Goal: Task Accomplishment & Management: Use online tool/utility

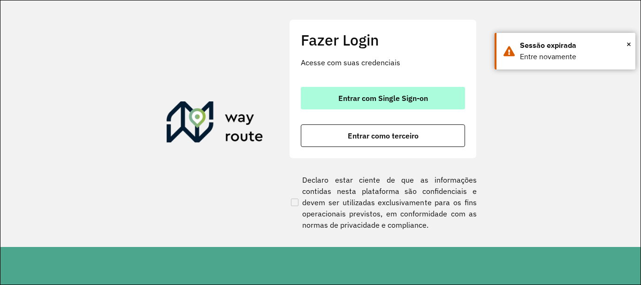
click at [396, 97] on span "Entrar com Single Sign-on" at bounding box center [383, 98] width 90 height 8
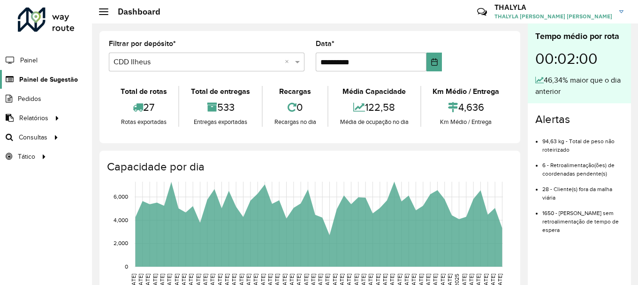
click at [40, 80] on span "Painel de Sugestão" at bounding box center [48, 80] width 59 height 10
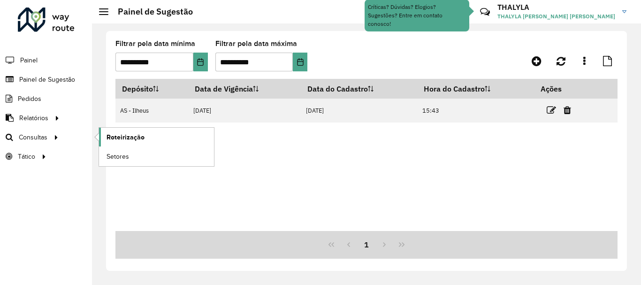
click at [138, 140] on span "Roteirização" at bounding box center [126, 137] width 38 height 10
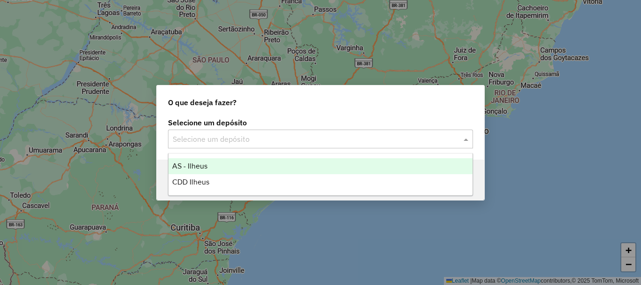
click at [228, 146] on div "Selecione um depósito" at bounding box center [320, 138] width 305 height 19
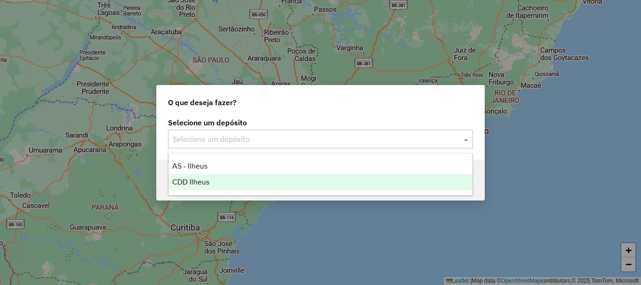
click at [191, 185] on span "CDD Ilheus" at bounding box center [190, 182] width 37 height 8
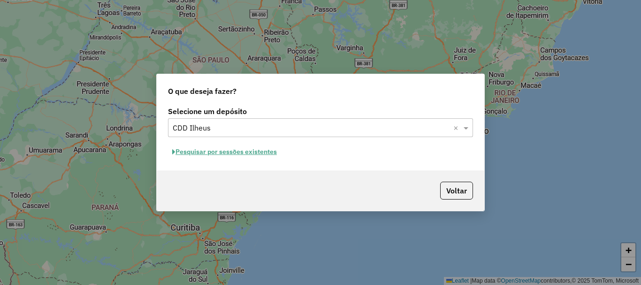
click at [244, 154] on button "Pesquisar por sessões existentes" at bounding box center [224, 152] width 113 height 15
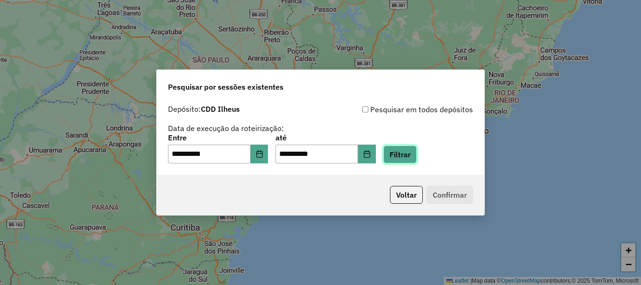
click at [417, 160] on button "Filtrar" at bounding box center [399, 154] width 33 height 18
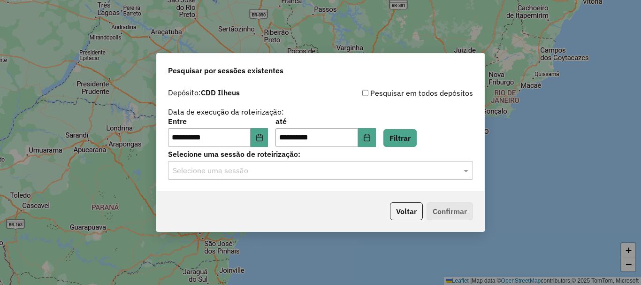
click at [384, 167] on input "text" at bounding box center [311, 170] width 277 height 11
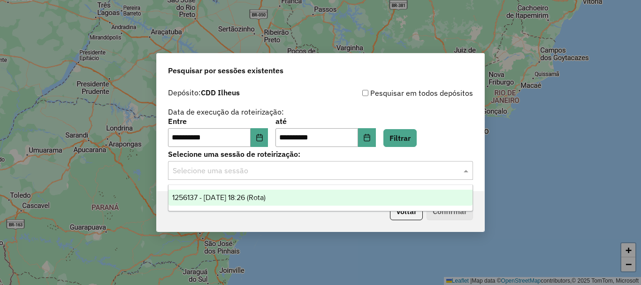
click at [222, 199] on span "1256137 - 30/08/2025 18:26 (Rota)" at bounding box center [218, 197] width 93 height 8
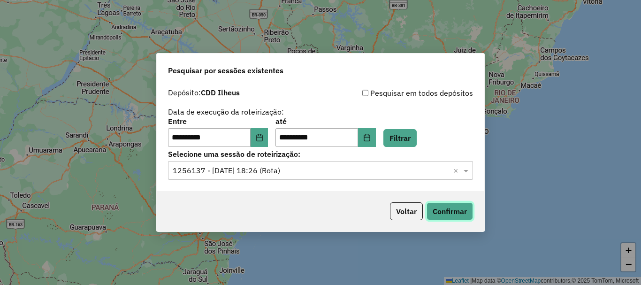
click at [433, 206] on button "Confirmar" at bounding box center [449, 211] width 46 height 18
click at [459, 208] on button "Confirmar" at bounding box center [449, 211] width 46 height 18
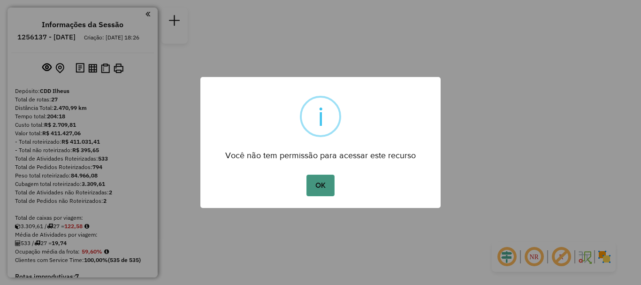
click at [326, 189] on button "OK" at bounding box center [320, 186] width 28 height 22
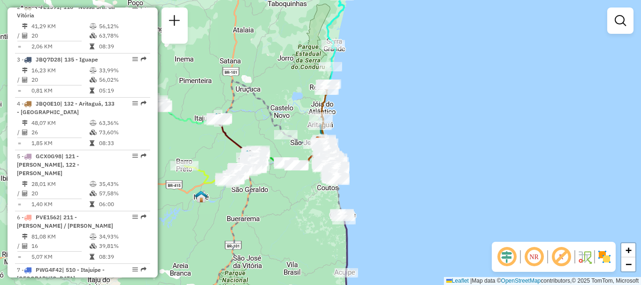
scroll to position [456, 0]
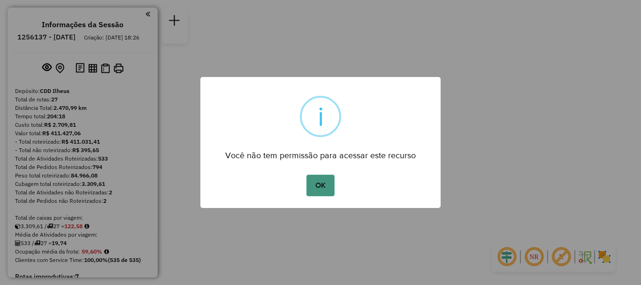
click at [319, 191] on button "OK" at bounding box center [320, 186] width 28 height 22
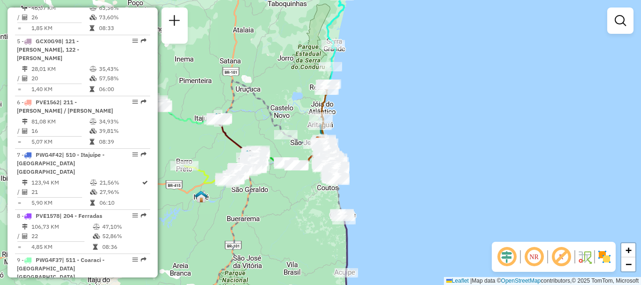
scroll to position [568, 0]
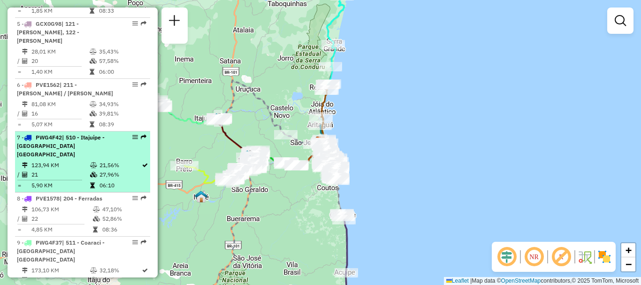
drag, startPoint x: 76, startPoint y: 129, endPoint x: 137, endPoint y: 129, distance: 60.5
select select "**********"
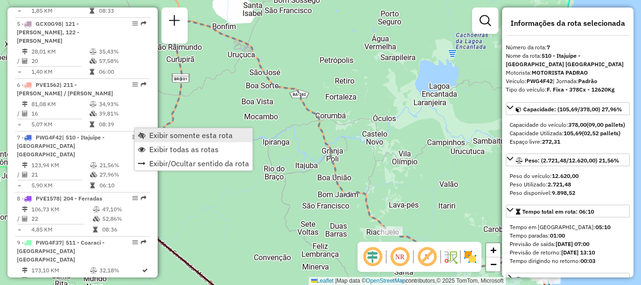
click at [167, 134] on span "Exibir somente esta rota" at bounding box center [191, 135] width 84 height 8
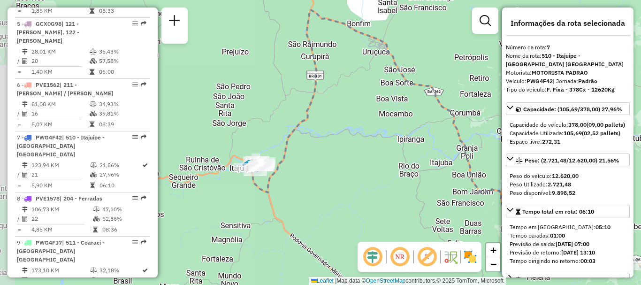
drag, startPoint x: 274, startPoint y: 147, endPoint x: 409, endPoint y: 145, distance: 134.7
click at [409, 145] on div "Janela de atendimento Grade de atendimento Capacidade Transportadoras Veículos …" at bounding box center [320, 142] width 641 height 285
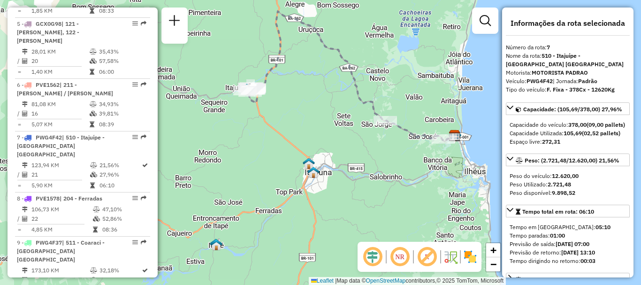
drag, startPoint x: 417, startPoint y: 196, endPoint x: 335, endPoint y: 130, distance: 105.1
click at [335, 130] on div "Janela de atendimento Grade de atendimento Capacidade Transportadoras Veículos …" at bounding box center [320, 142] width 641 height 285
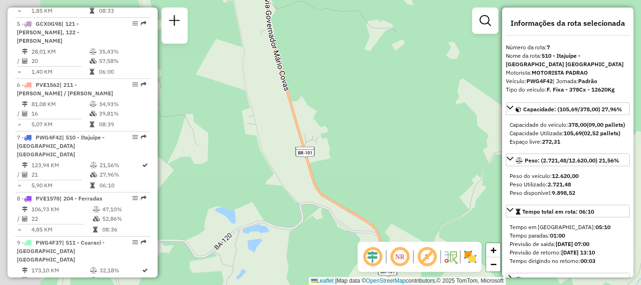
drag, startPoint x: 268, startPoint y: 112, endPoint x: 548, endPoint y: 152, distance: 283.5
click at [548, 152] on hb-router-mapa "Informações da Sessão 1256137 - 30/08/2025 Criação: 29/08/2025 18:26 Depósito: …" at bounding box center [320, 142] width 641 height 285
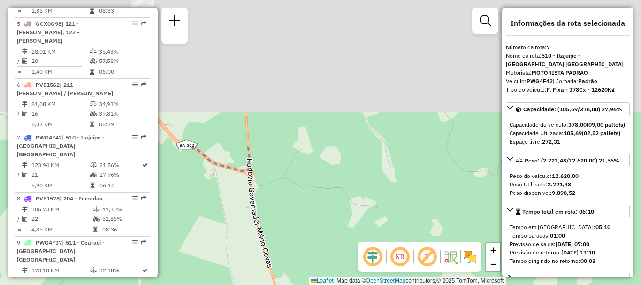
drag, startPoint x: 428, startPoint y: 77, endPoint x: 409, endPoint y: 244, distance: 168.1
click at [409, 244] on hb-router-mapa "Informações da Sessão 1256137 - 30/08/2025 Criação: 29/08/2025 18:26 Depósito: …" at bounding box center [320, 142] width 641 height 285
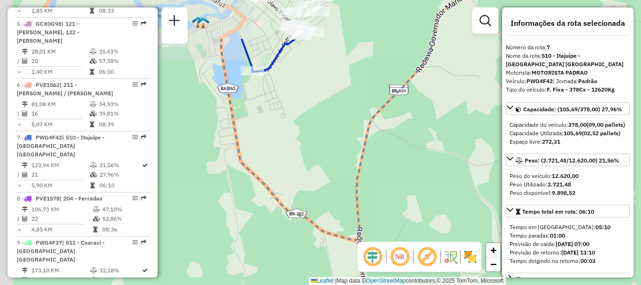
drag, startPoint x: 374, startPoint y: 142, endPoint x: 484, endPoint y: 209, distance: 128.9
click at [484, 209] on div "Janela de atendimento Grade de atendimento Capacidade Transportadoras Veículos …" at bounding box center [320, 142] width 641 height 285
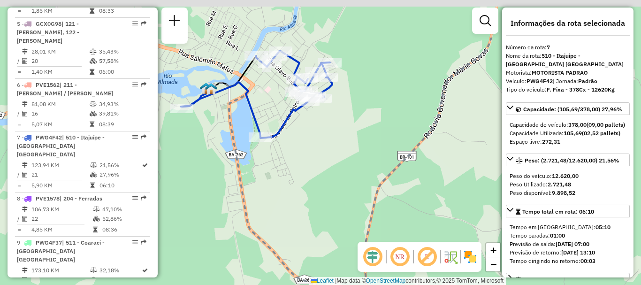
drag, startPoint x: 363, startPoint y: 92, endPoint x: 373, endPoint y: 172, distance: 80.4
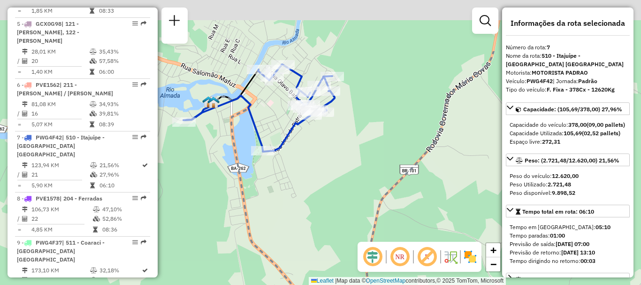
click at [373, 172] on div "Janela de atendimento Grade de atendimento Capacidade Transportadoras Veículos …" at bounding box center [320, 142] width 641 height 285
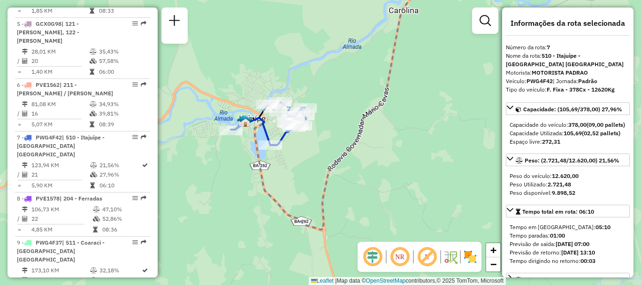
drag, startPoint x: 432, startPoint y: 164, endPoint x: 391, endPoint y: 157, distance: 41.3
click at [391, 157] on div "Janela de atendimento Grade de atendimento Capacidade Transportadoras Veículos …" at bounding box center [320, 142] width 641 height 285
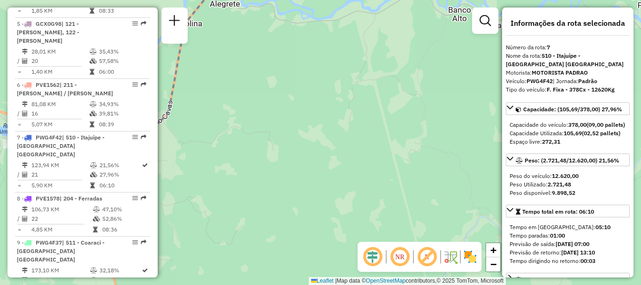
drag, startPoint x: 445, startPoint y: 153, endPoint x: 229, endPoint y: 167, distance: 216.7
click at [229, 167] on div "Janela de atendimento Grade de atendimento Capacidade Transportadoras Veículos …" at bounding box center [320, 142] width 641 height 285
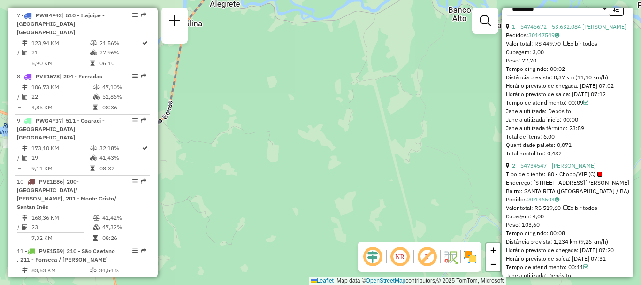
scroll to position [700, 0]
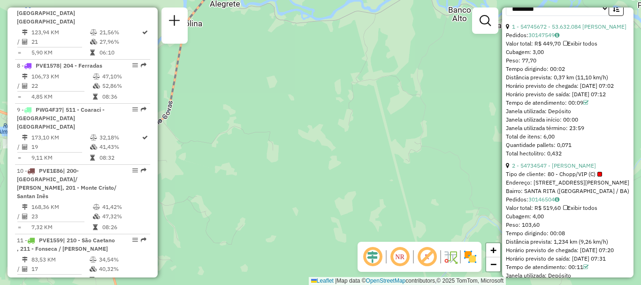
drag, startPoint x: 83, startPoint y: 89, endPoint x: 227, endPoint y: 80, distance: 144.3
click at [227, 80] on div "Janela de atendimento Grade de atendimento Capacidade Transportadoras Veículos …" at bounding box center [320, 142] width 641 height 285
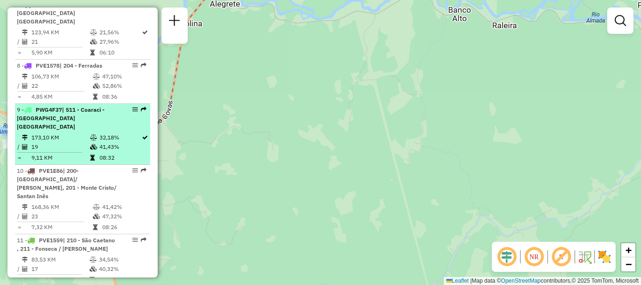
drag, startPoint x: 137, startPoint y: 93, endPoint x: 129, endPoint y: 93, distance: 7.5
select select "**********"
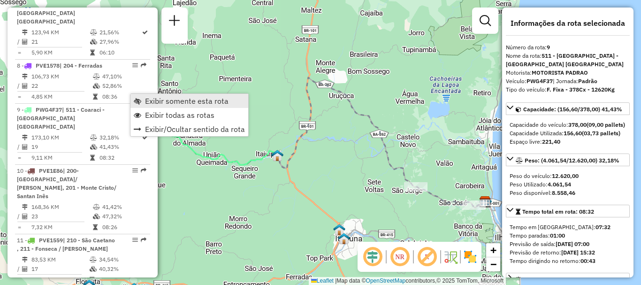
click at [169, 104] on span "Exibir somente esta rota" at bounding box center [187, 101] width 84 height 8
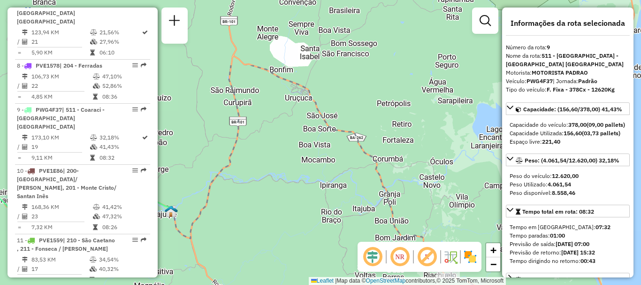
drag, startPoint x: 356, startPoint y: 146, endPoint x: 309, endPoint y: 240, distance: 104.9
click at [309, 240] on div "Janela de atendimento Grade de atendimento Capacidade Transportadoras Veículos …" at bounding box center [320, 142] width 641 height 285
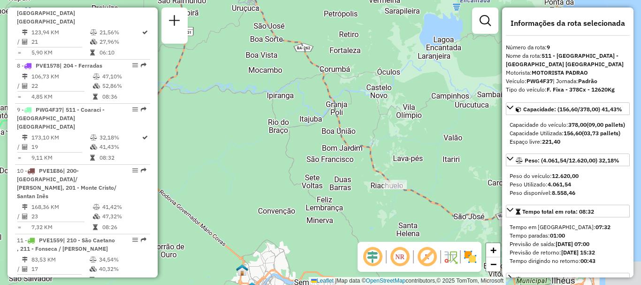
drag, startPoint x: 310, startPoint y: 167, endPoint x: 257, endPoint y: 77, distance: 104.1
click at [257, 77] on div "Janela de atendimento Grade de atendimento Capacidade Transportadoras Veículos …" at bounding box center [320, 142] width 641 height 285
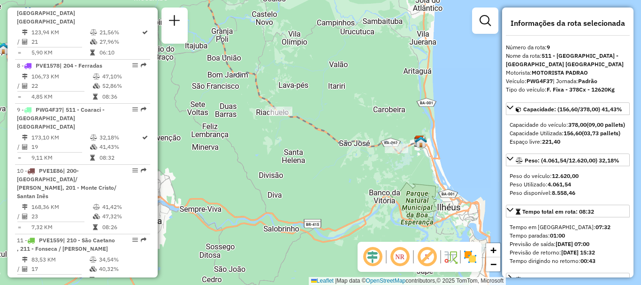
drag, startPoint x: 376, startPoint y: 170, endPoint x: 261, endPoint y: 97, distance: 135.9
click at [261, 97] on icon at bounding box center [212, 25] width 416 height 255
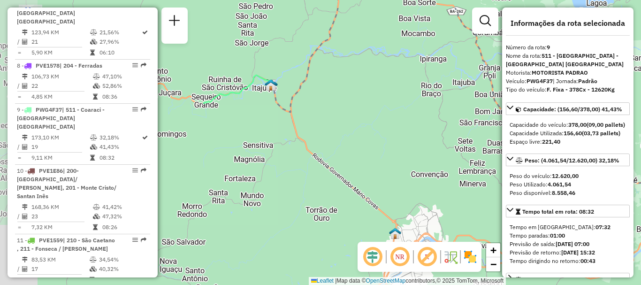
drag, startPoint x: 206, startPoint y: 140, endPoint x: 473, endPoint y: 176, distance: 269.9
click at [473, 176] on div "Janela de atendimento Grade de atendimento Capacidade Transportadoras Veículos …" at bounding box center [320, 142] width 641 height 285
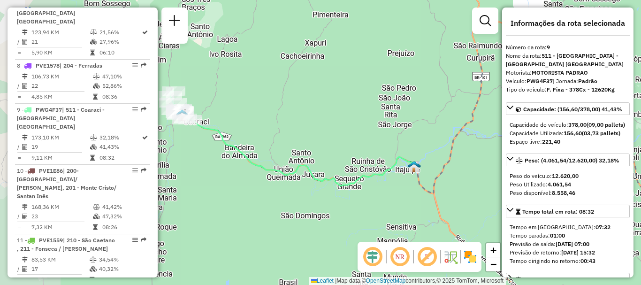
drag, startPoint x: 348, startPoint y: 63, endPoint x: 491, endPoint y: 145, distance: 164.7
click at [491, 145] on div "Janela de atendimento Grade de atendimento Capacidade Transportadoras Veículos …" at bounding box center [320, 142] width 641 height 285
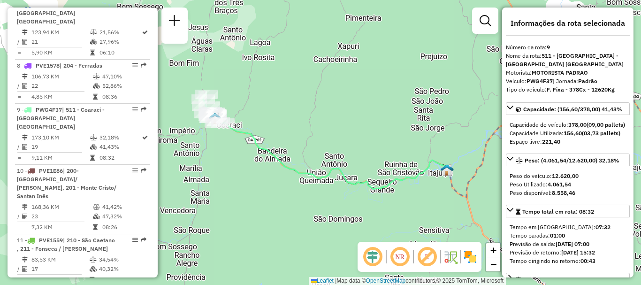
drag, startPoint x: 266, startPoint y: 87, endPoint x: 299, endPoint y: 90, distance: 33.0
click at [299, 90] on div "Janela de atendimento Grade de atendimento Capacidade Transportadoras Veículos …" at bounding box center [320, 142] width 641 height 285
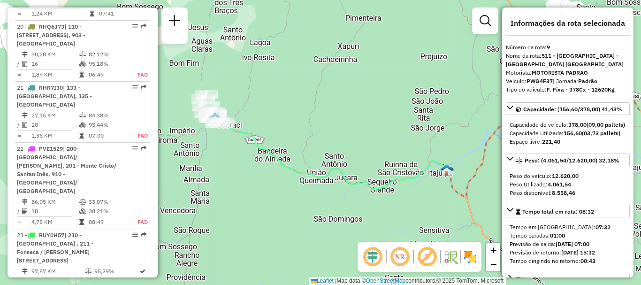
scroll to position [1407, 0]
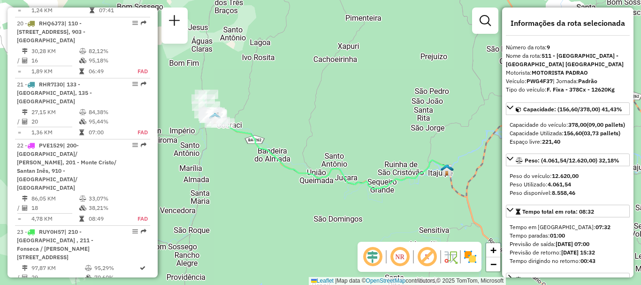
drag, startPoint x: 156, startPoint y: 214, endPoint x: 399, endPoint y: 211, distance: 243.1
click at [399, 211] on div "Janela de atendimento Grade de atendimento Capacidade Transportadoras Veículos …" at bounding box center [320, 142] width 641 height 285
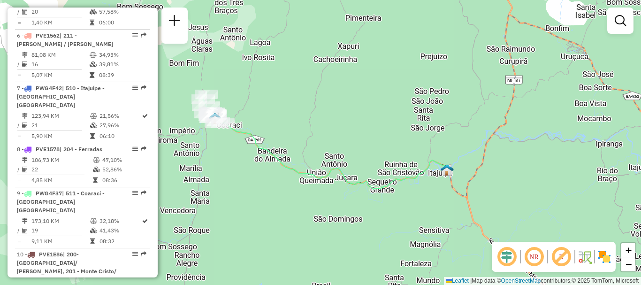
scroll to position [620, 0]
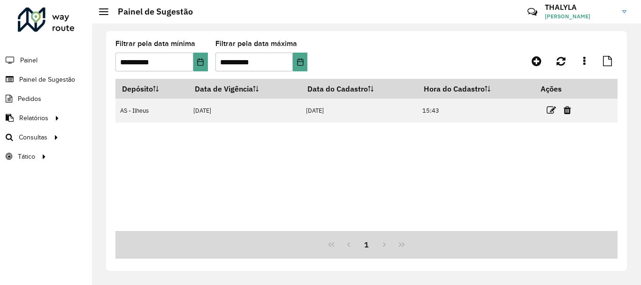
click at [299, 218] on div "Depósito Data de Vigência Data do Cadastro Hora do Cadastro Ações AS - Ilheus […" at bounding box center [366, 155] width 502 height 152
